Goal: Transaction & Acquisition: Purchase product/service

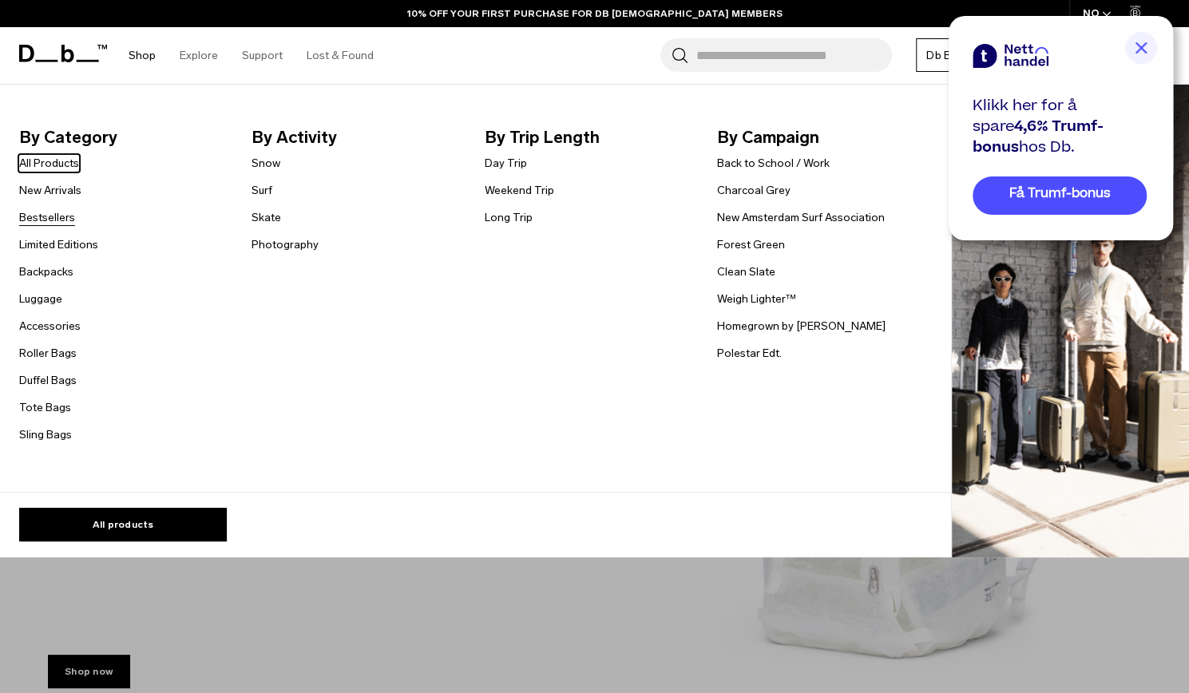
click at [54, 216] on link "Bestsellers" at bounding box center [47, 217] width 56 height 17
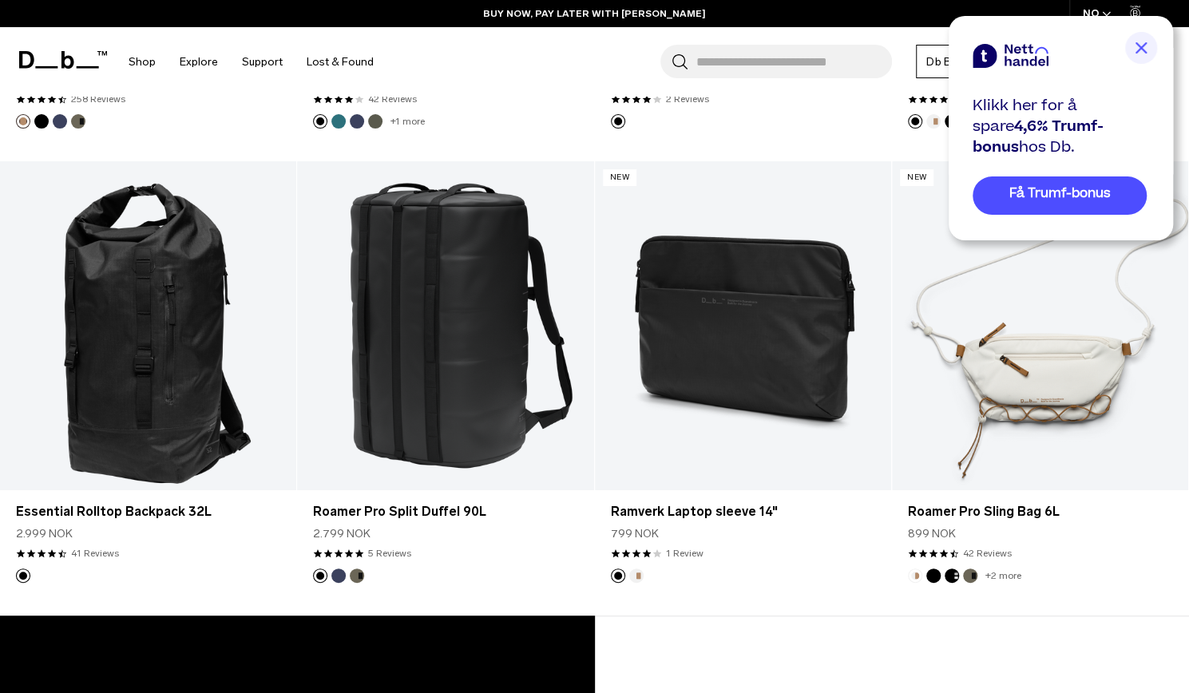
scroll to position [3591, 0]
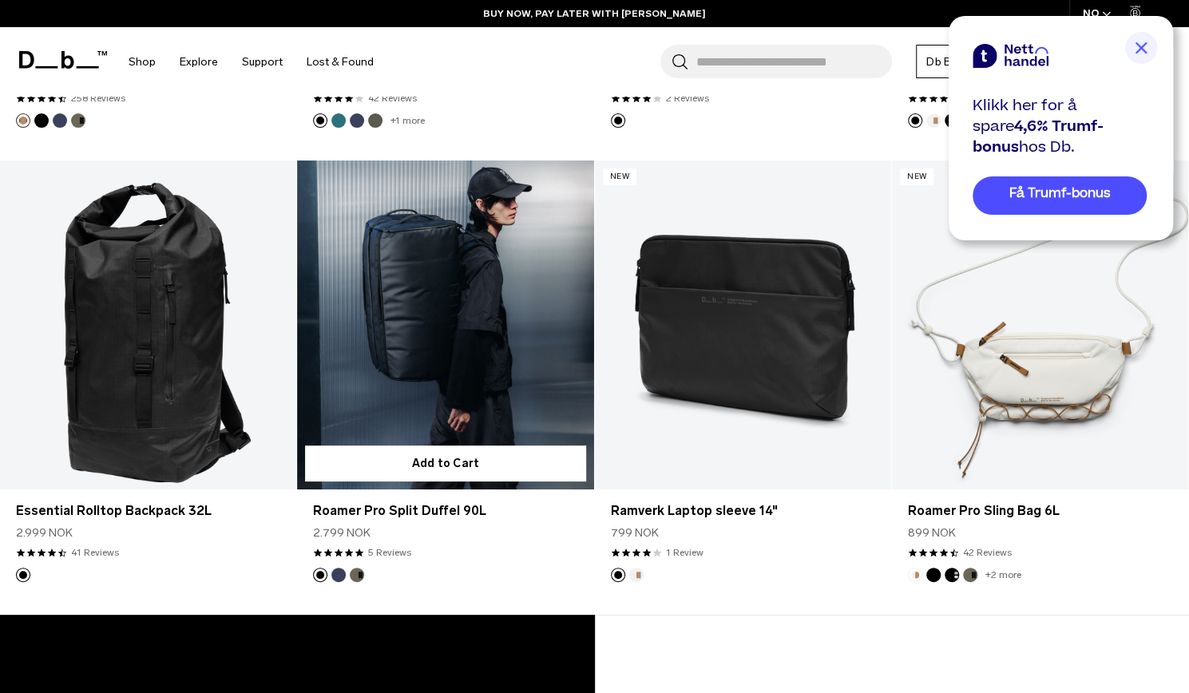
click at [497, 355] on link "Roamer Pro Split Duffel 90L" at bounding box center [445, 326] width 296 height 330
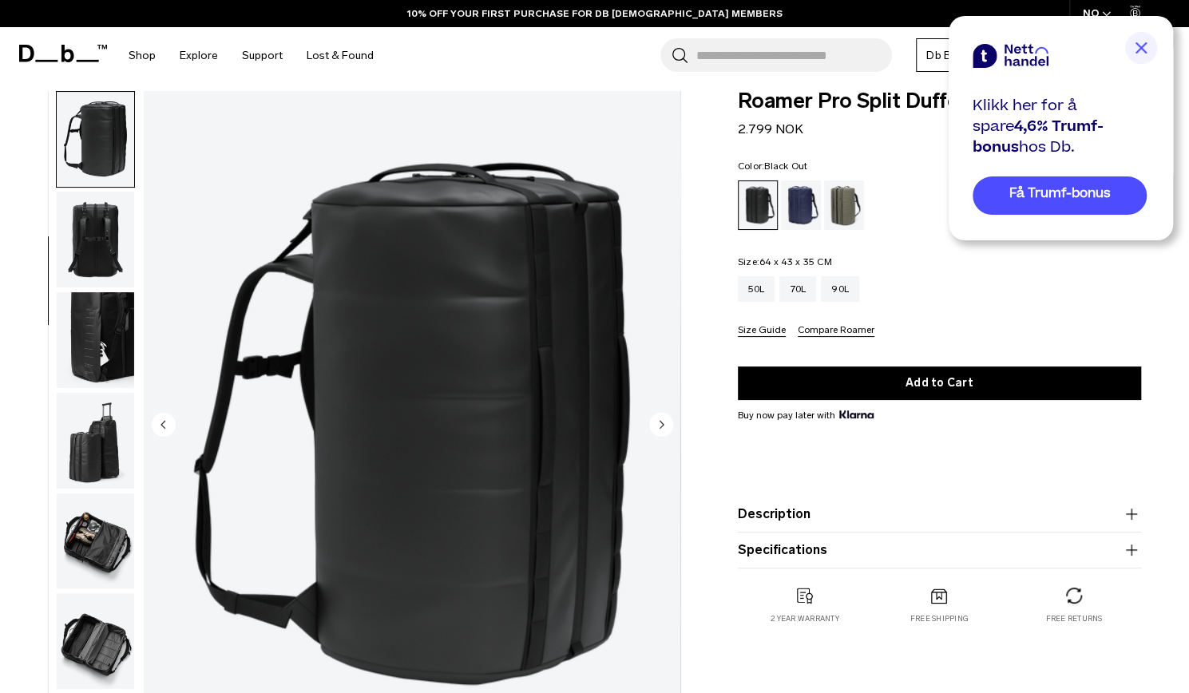
click at [80, 405] on img "button" at bounding box center [95, 441] width 77 height 96
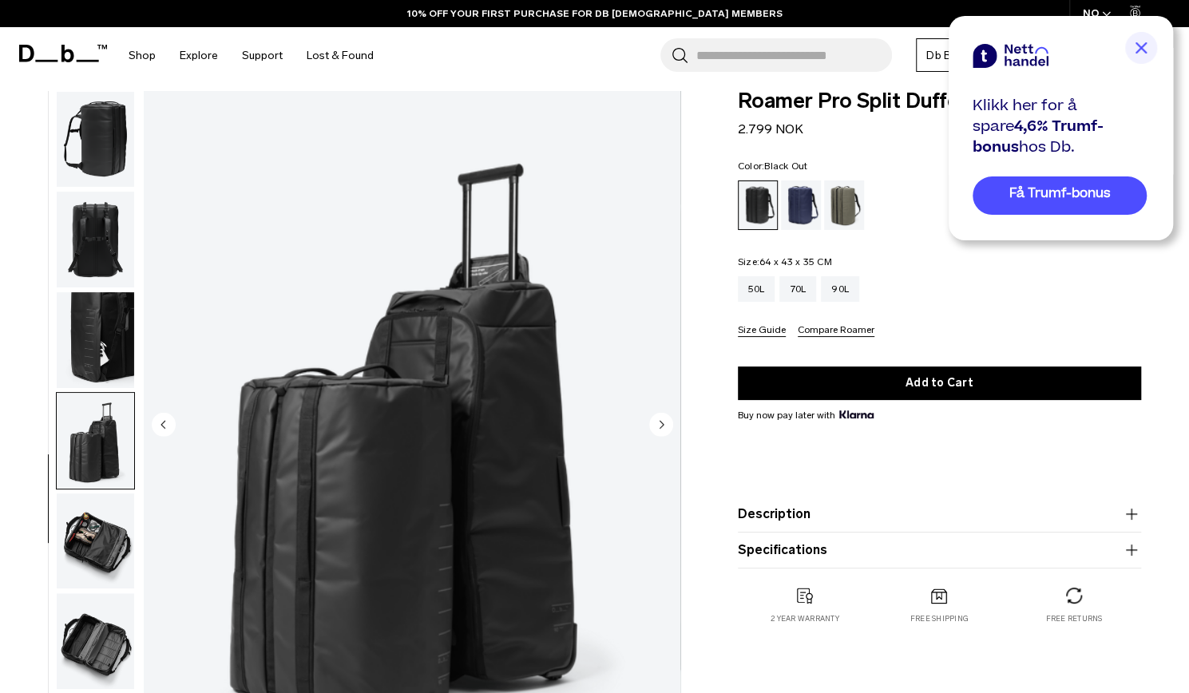
scroll to position [232, 0]
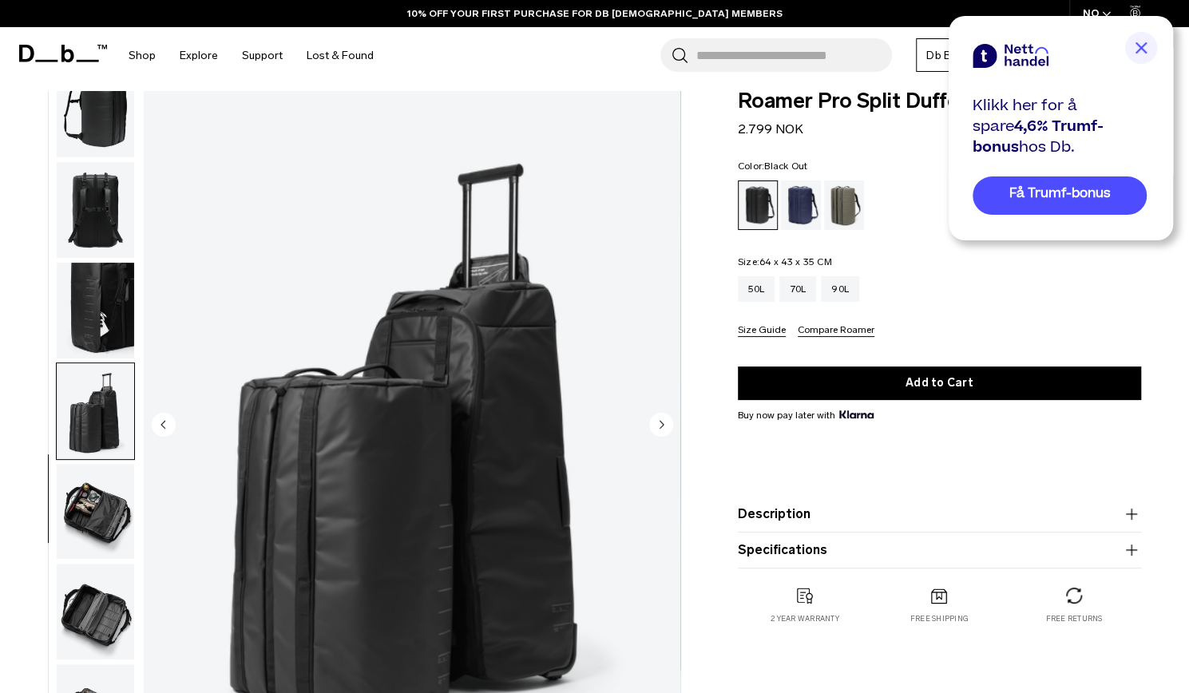
click at [91, 453] on img "button" at bounding box center [95, 411] width 77 height 96
